Goal: Task Accomplishment & Management: Complete application form

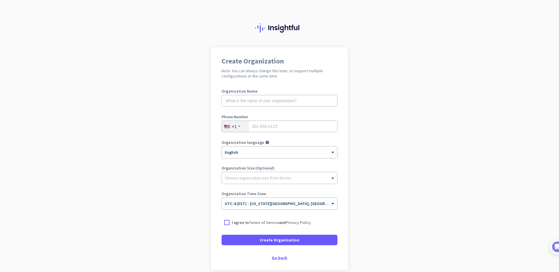
click at [276, 258] on div "Go back" at bounding box center [279, 257] width 116 height 4
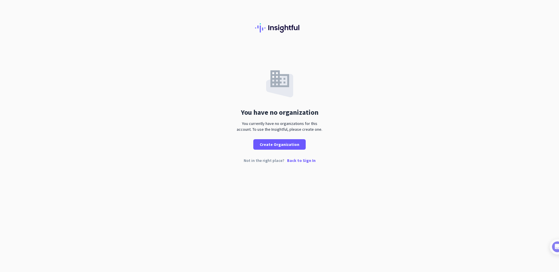
click at [295, 158] on p "Back to Sign In" at bounding box center [301, 160] width 29 height 4
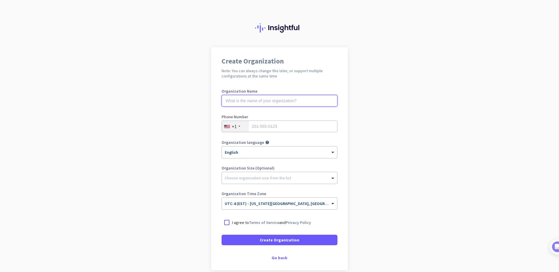
click at [267, 95] on input "text" at bounding box center [279, 101] width 116 height 12
type input "Hinge Health"
type input "7046681563"
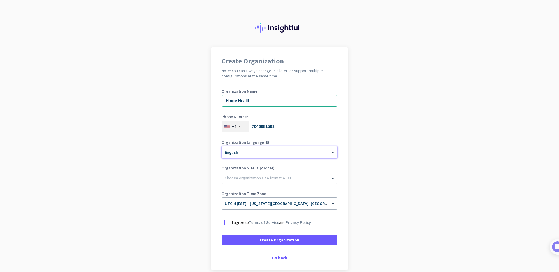
click at [274, 178] on div at bounding box center [279, 176] width 115 height 6
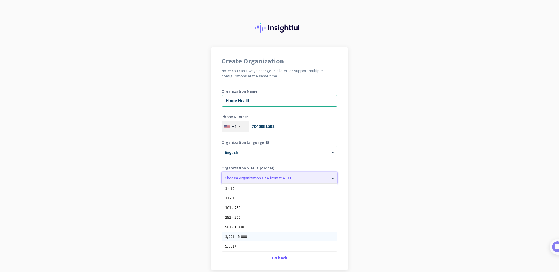
click at [244, 234] on span "1,001 - 5,000" at bounding box center [236, 236] width 22 height 5
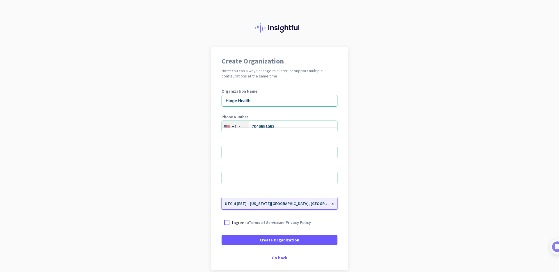
click at [249, 207] on div "× UTC-4 (EST) - [US_STATE][GEOGRAPHIC_DATA], [GEOGRAPHIC_DATA], [GEOGRAPHIC_DAT…" at bounding box center [279, 204] width 115 height 12
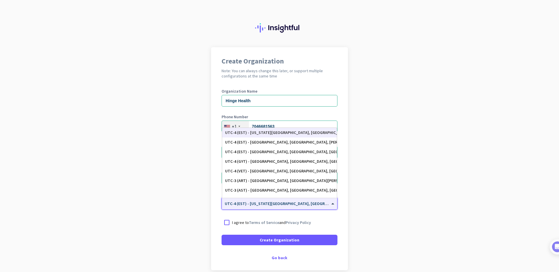
click at [260, 133] on div "UTC-4 (EST) - [US_STATE][GEOGRAPHIC_DATA], [GEOGRAPHIC_DATA], [GEOGRAPHIC_DATA]…" at bounding box center [279, 132] width 109 height 5
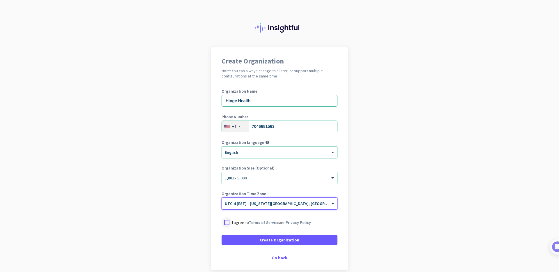
click at [226, 225] on div at bounding box center [226, 222] width 10 height 10
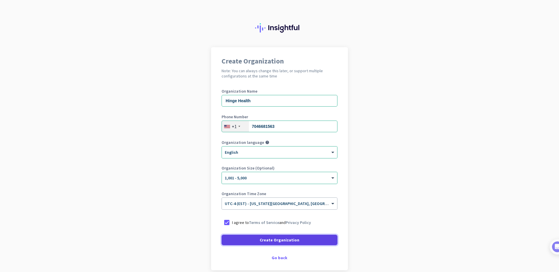
click at [296, 242] on span at bounding box center [279, 240] width 116 height 14
